Goal: Information Seeking & Learning: Understand process/instructions

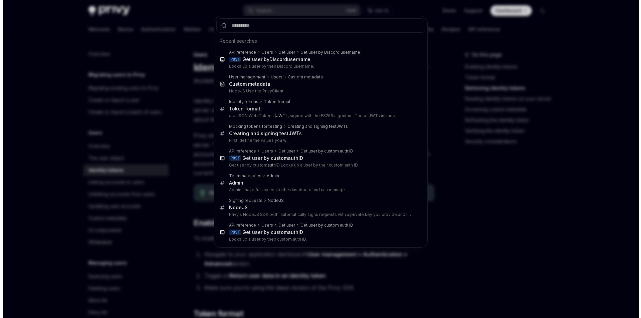
scroll to position [634, 0]
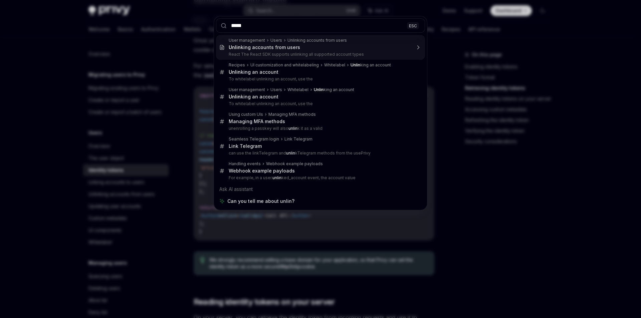
type input "******"
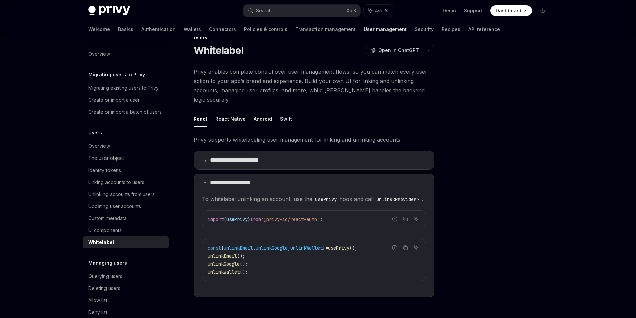
scroll to position [33, 0]
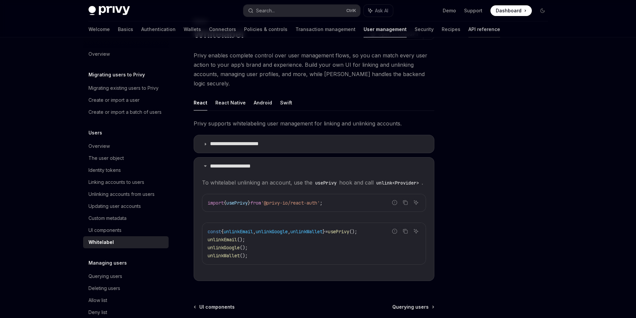
click at [468, 31] on link "API reference" at bounding box center [484, 29] width 32 height 16
type textarea "*"
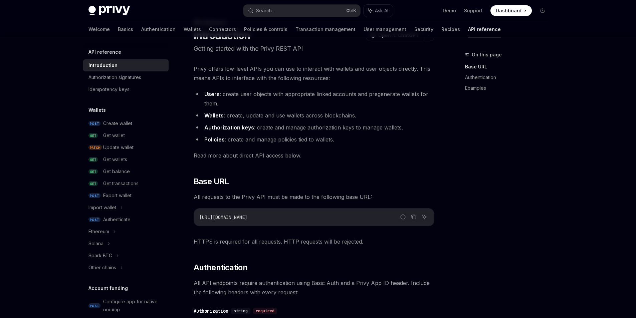
drag, startPoint x: 55, startPoint y: 76, endPoint x: 108, endPoint y: 105, distance: 60.2
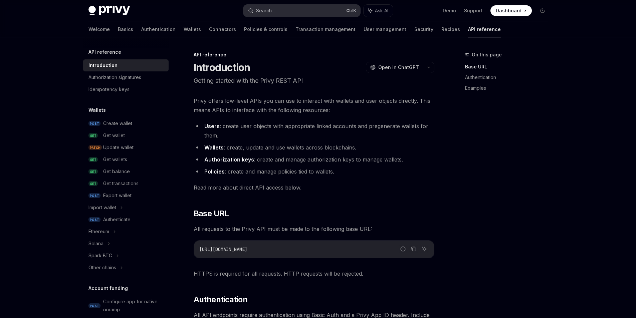
click at [264, 13] on div "Search..." at bounding box center [265, 11] width 19 height 8
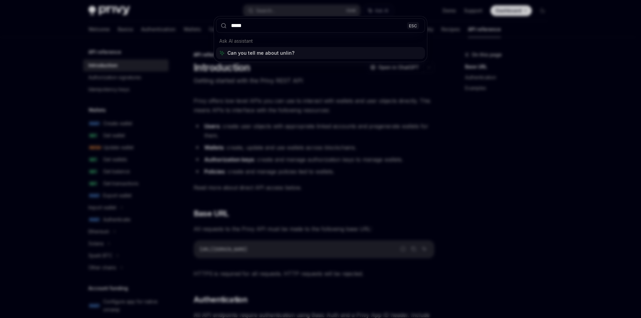
type input "******"
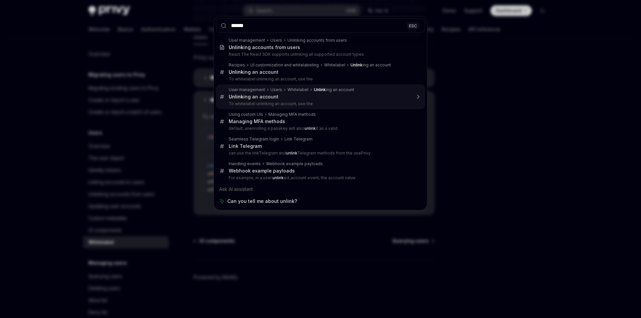
scroll to position [125, 0]
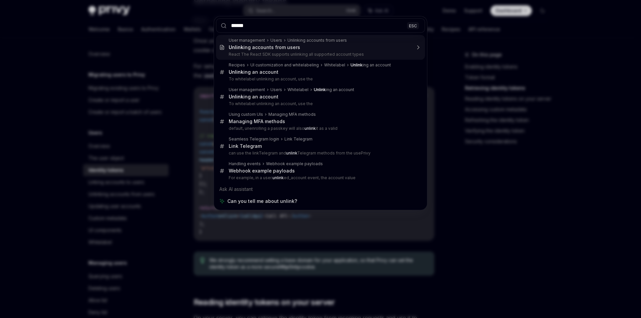
scroll to position [634, 0]
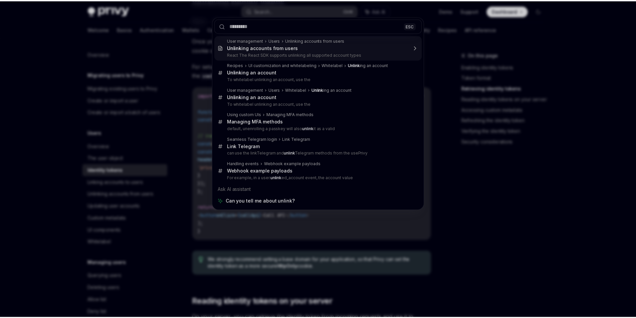
scroll to position [40, 0]
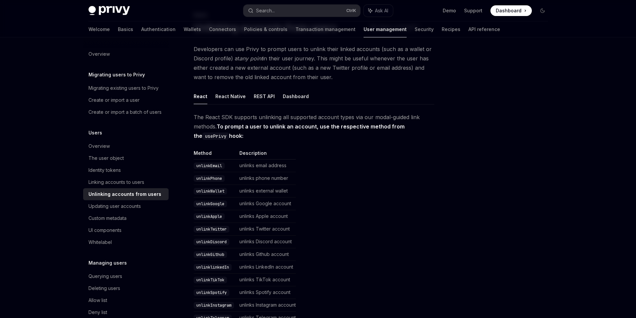
click at [332, 169] on table "Method Description unlinkEmail unlinks email address unlinkPhone unlinks phone …" at bounding box center [314, 250] width 241 height 200
click at [254, 103] on button "REST API" at bounding box center [264, 96] width 21 height 16
type textarea "*"
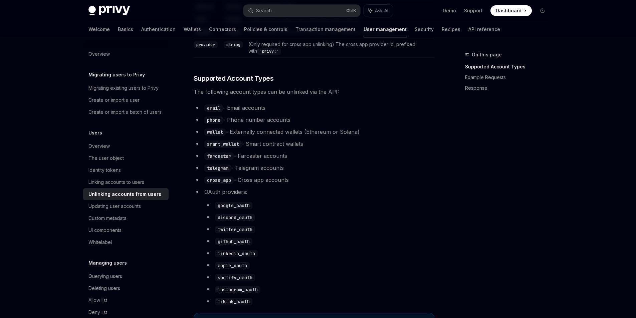
scroll to position [140, 0]
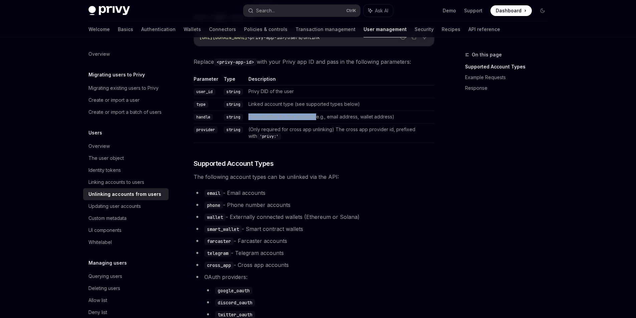
drag, startPoint x: 242, startPoint y: 132, endPoint x: 315, endPoint y: 134, distance: 73.1
click at [315, 124] on td "The identifier for the account (e.g., email address, wallet address)" at bounding box center [340, 117] width 189 height 13
click at [337, 160] on div "Make a POST request to: Report incorrect code Copy Ask AI [URL][DOMAIN_NAME] <p…" at bounding box center [314, 309] width 241 height 595
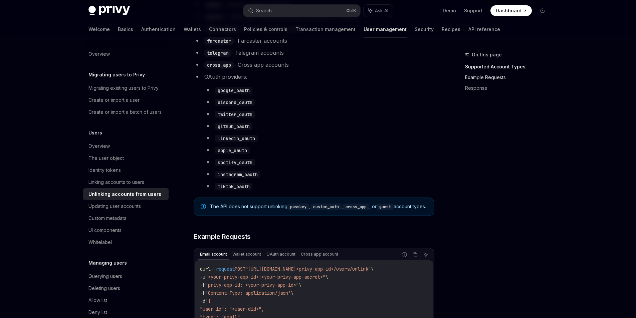
click at [497, 78] on link "Example Requests" at bounding box center [509, 77] width 88 height 11
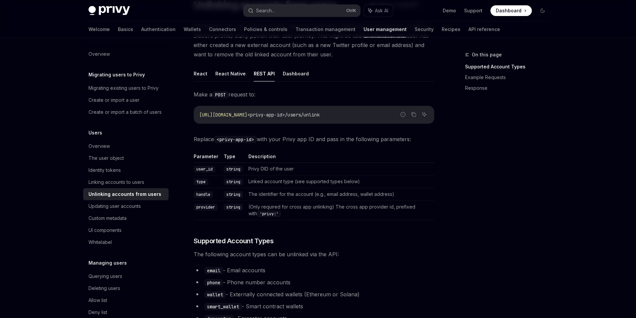
scroll to position [55, 0]
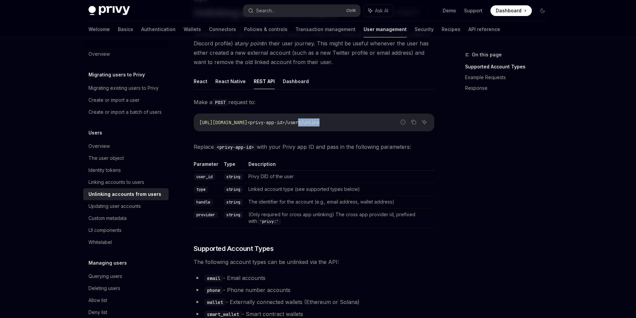
drag, startPoint x: 379, startPoint y: 136, endPoint x: 351, endPoint y: 135, distance: 28.4
click at [351, 127] on code "[URL][DOMAIN_NAME] <privy-app-id>/users/unlink" at bounding box center [313, 123] width 229 height 8
click at [243, 151] on code "<privy-app-id>" at bounding box center [235, 147] width 43 height 7
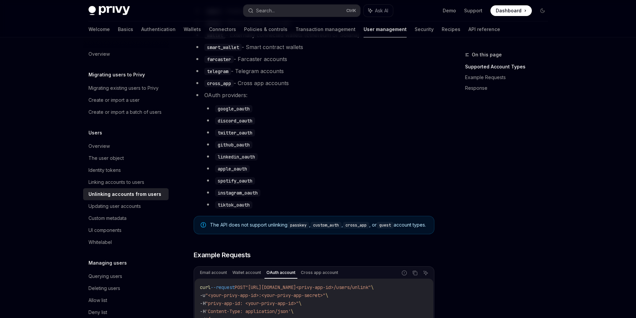
scroll to position [489, 0]
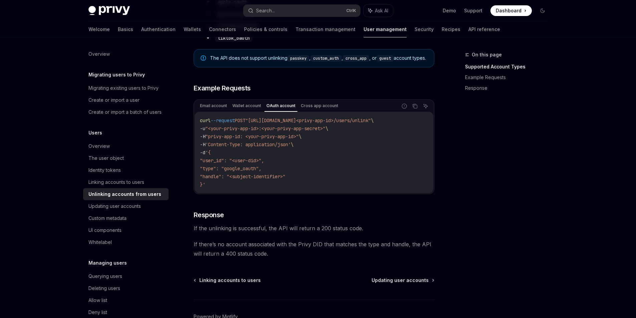
drag, startPoint x: 326, startPoint y: 240, endPoint x: 330, endPoint y: 240, distance: 4.4
click at [330, 193] on div "curl --request POST "[URL][DOMAIN_NAME]<privy-app-id>/users/unlink" \ -u "<your…" at bounding box center [314, 152] width 239 height 81
drag, startPoint x: 315, startPoint y: 242, endPoint x: 281, endPoint y: 242, distance: 34.1
click at [283, 193] on div "curl --request POST "[URL][DOMAIN_NAME]<privy-app-id>/users/unlink" \ -u "<your…" at bounding box center [314, 152] width 239 height 81
